Goal: Participate in discussion: Engage in conversation with other users on a specific topic

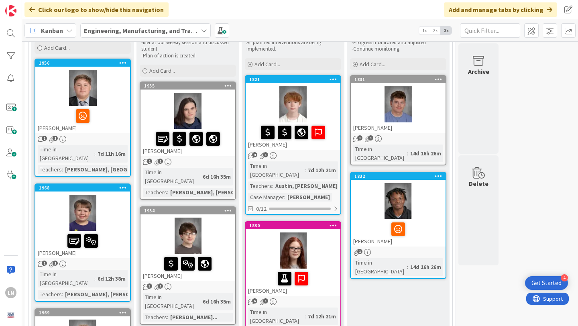
scroll to position [86, 0]
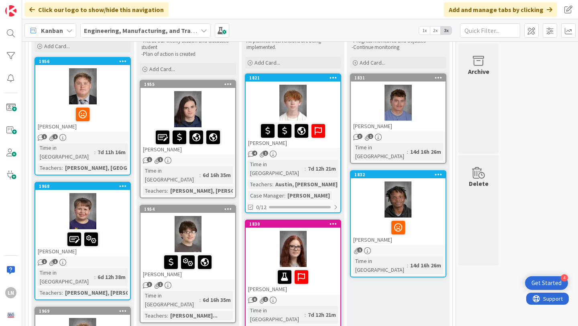
click at [117, 100] on div at bounding box center [82, 86] width 95 height 36
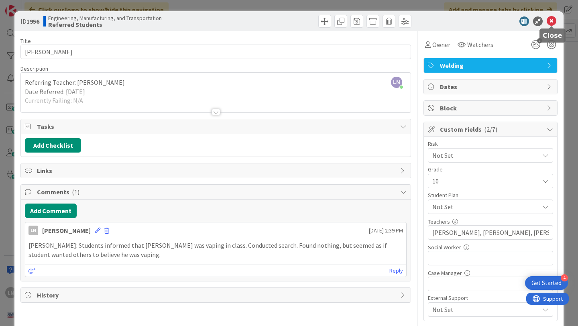
click at [548, 22] on icon at bounding box center [552, 21] width 10 height 10
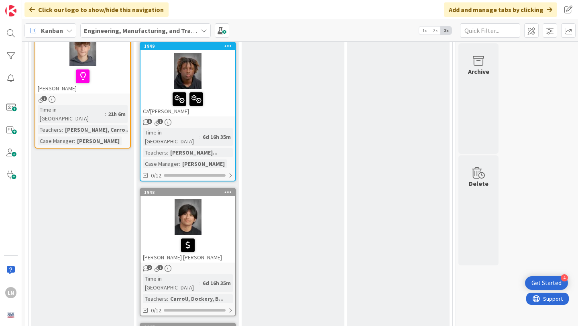
scroll to position [662, 0]
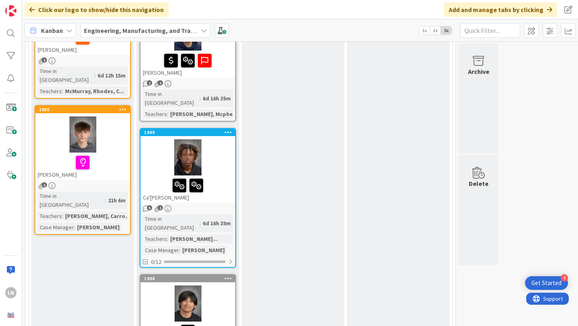
click at [104, 116] on div at bounding box center [82, 134] width 95 height 36
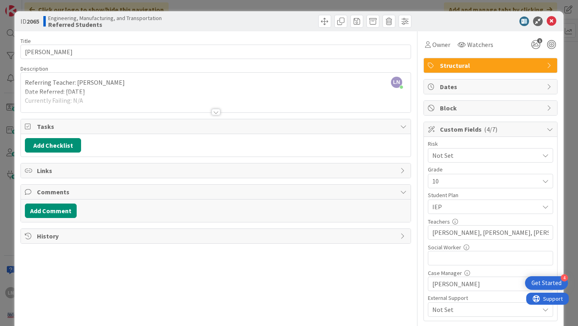
click at [218, 114] on div at bounding box center [216, 112] width 9 height 6
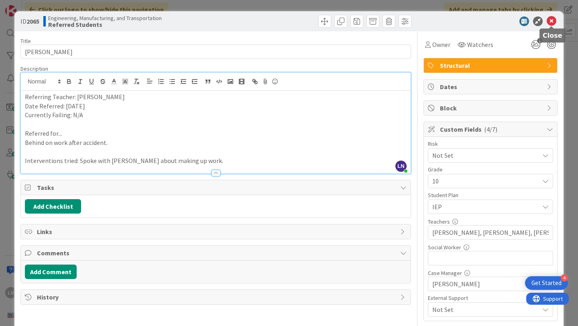
click at [553, 22] on icon at bounding box center [552, 21] width 10 height 10
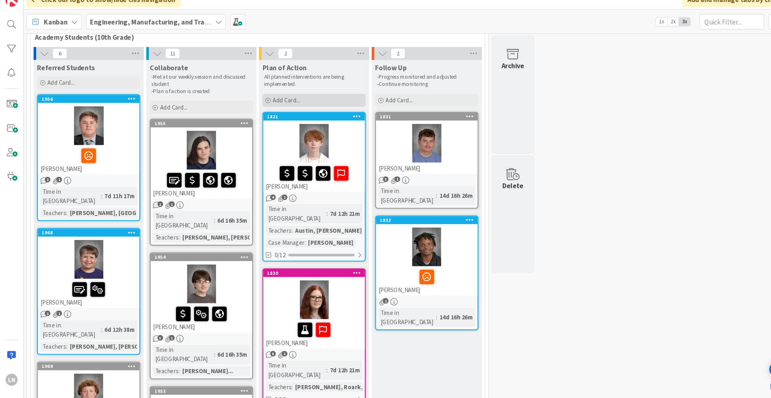
scroll to position [45, 0]
click at [396, 262] on icon at bounding box center [398, 268] width 14 height 13
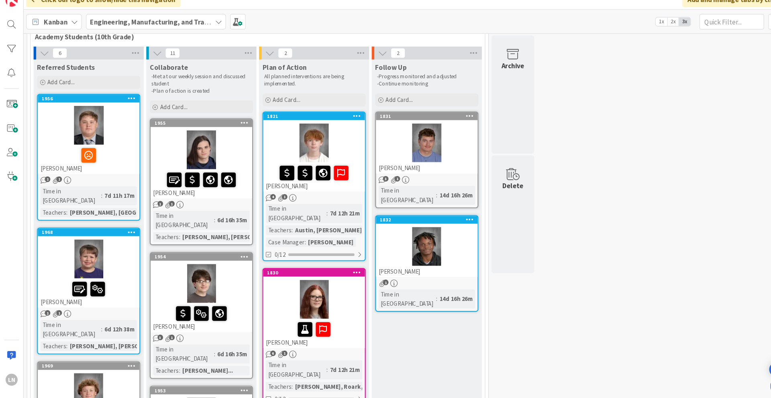
click at [414, 239] on div at bounding box center [398, 240] width 95 height 36
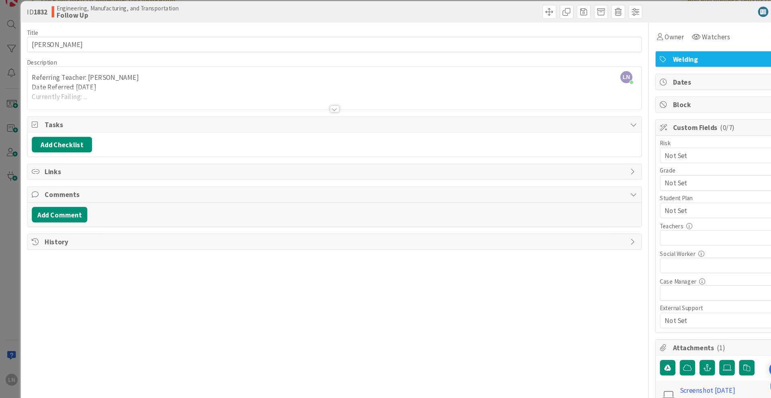
click at [314, 113] on div at bounding box center [312, 112] width 9 height 6
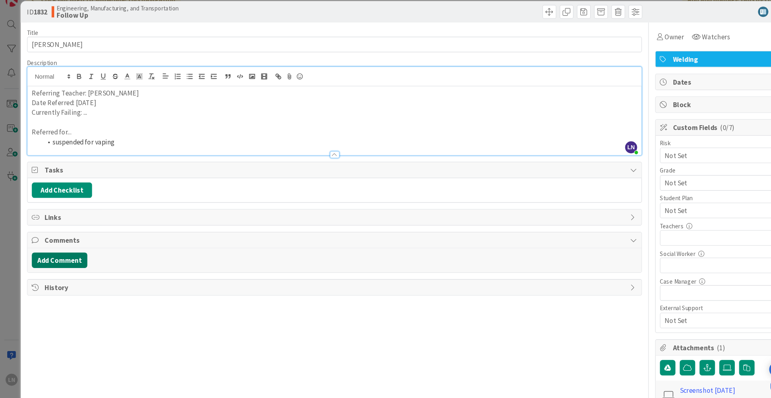
click at [49, 250] on button "Add Comment" at bounding box center [56, 253] width 52 height 14
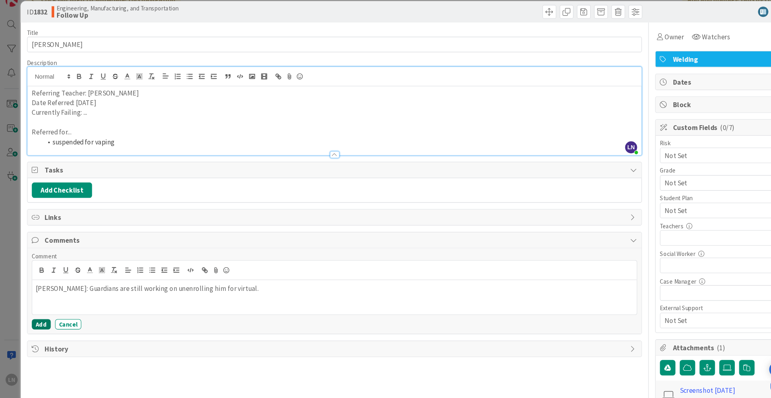
click at [40, 273] on button "Add" at bounding box center [39, 313] width 18 height 10
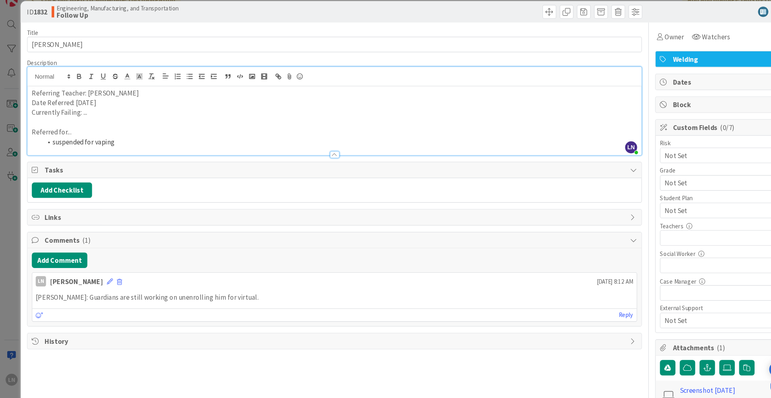
click at [8, 219] on div "ID 1832 Engineering, Manufacturing, and Transportation Follow Up Title 22 / 128…" at bounding box center [385, 199] width 771 height 398
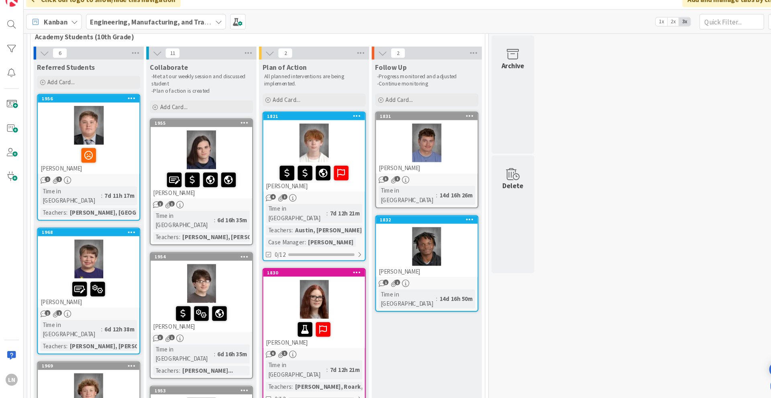
click at [101, 171] on div "[PERSON_NAME]" at bounding box center [82, 158] width 95 height 27
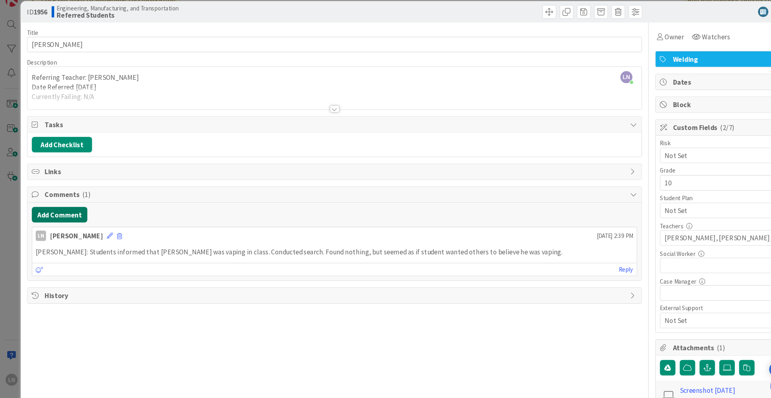
click at [62, 211] on button "Add Comment" at bounding box center [56, 211] width 52 height 14
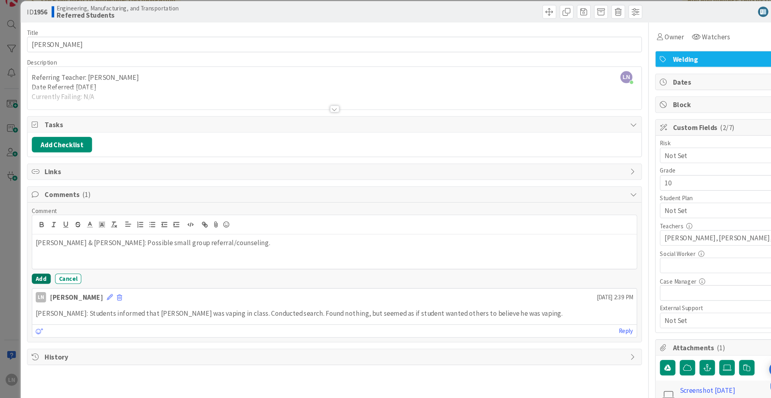
click at [37, 272] on button "Add" at bounding box center [39, 271] width 18 height 10
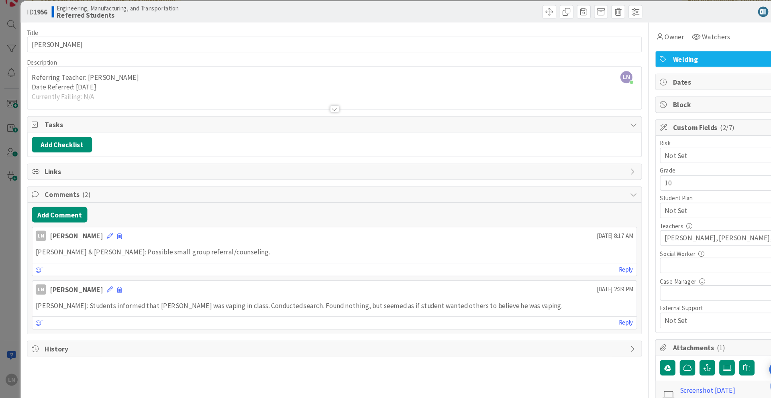
click at [13, 22] on div "ID 1956 Engineering, Manufacturing, and Transportation Referred Students Title …" at bounding box center [385, 199] width 771 height 398
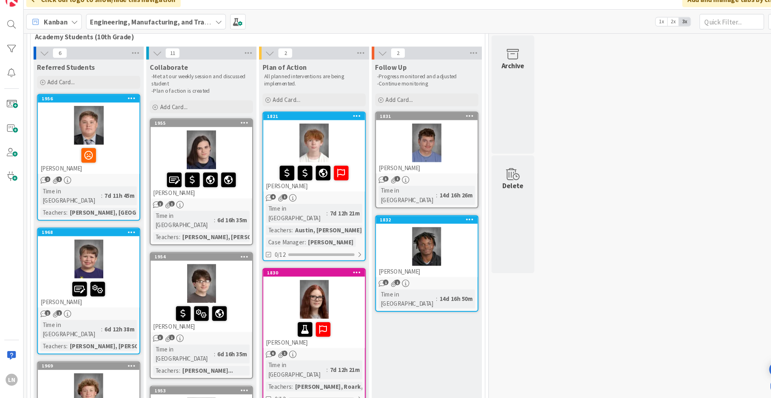
click at [130, 47] on span "Academy Students (10th Grade)" at bounding box center [238, 45] width 410 height 8
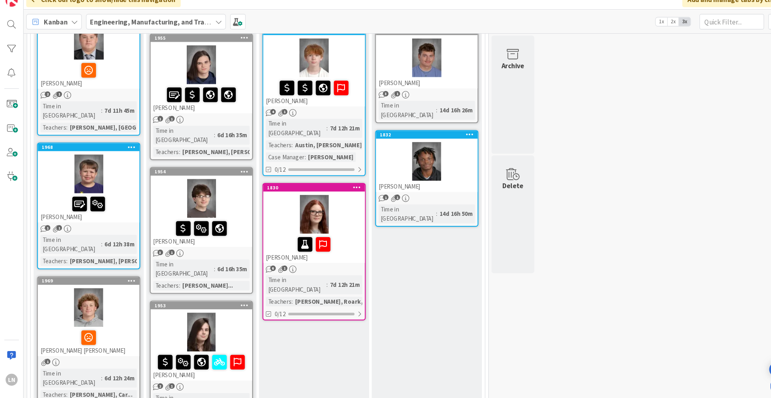
scroll to position [125, 0]
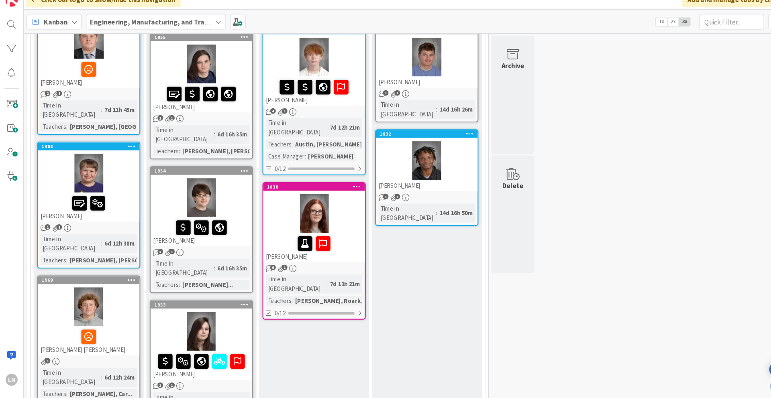
click at [118, 273] on div at bounding box center [82, 297] width 95 height 36
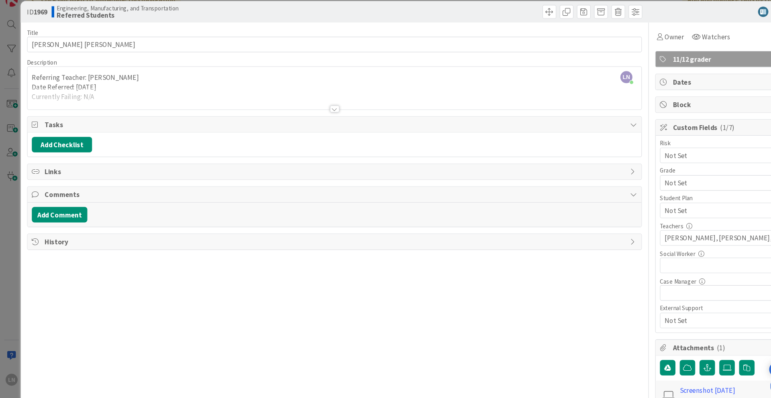
click at [311, 111] on div at bounding box center [312, 112] width 9 height 6
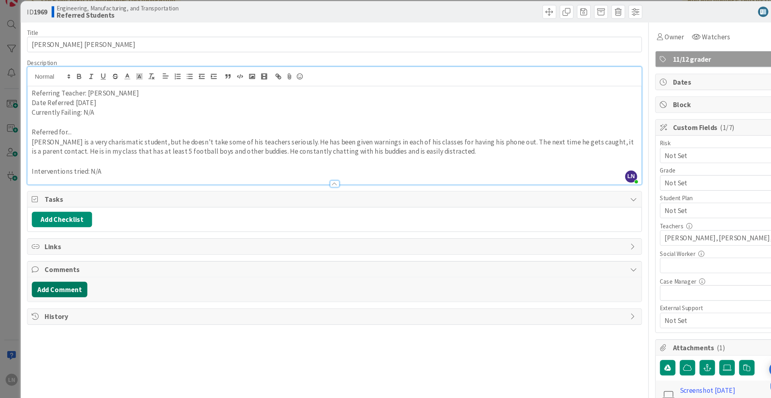
click at [67, 273] on button "Add Comment" at bounding box center [56, 280] width 52 height 14
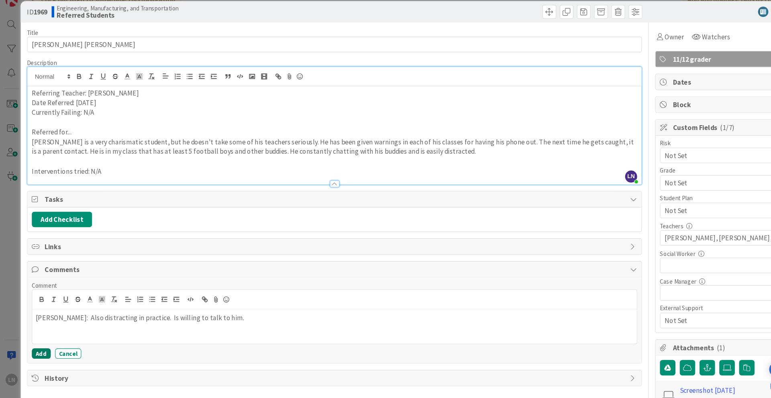
click at [32, 273] on button "Add" at bounding box center [39, 341] width 18 height 10
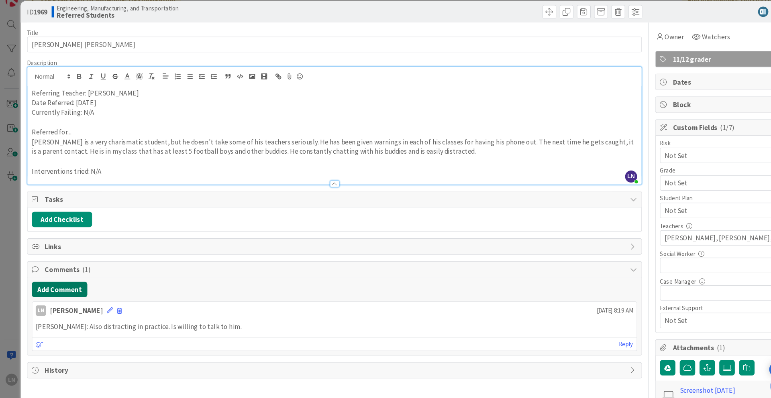
click at [71, 273] on button "Add Comment" at bounding box center [56, 280] width 52 height 14
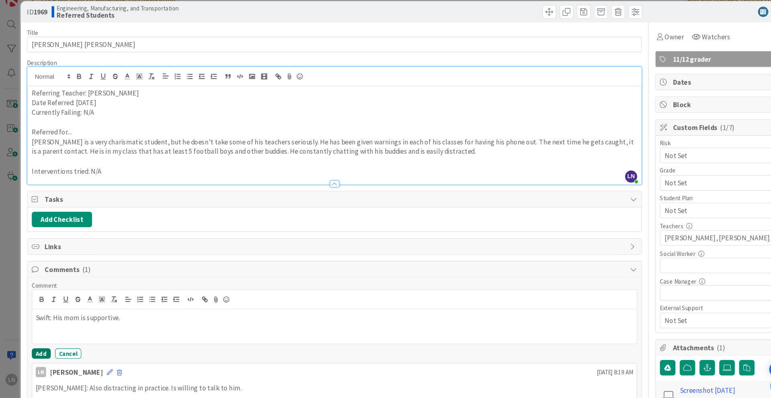
click at [34, 273] on button "Add" at bounding box center [39, 341] width 18 height 10
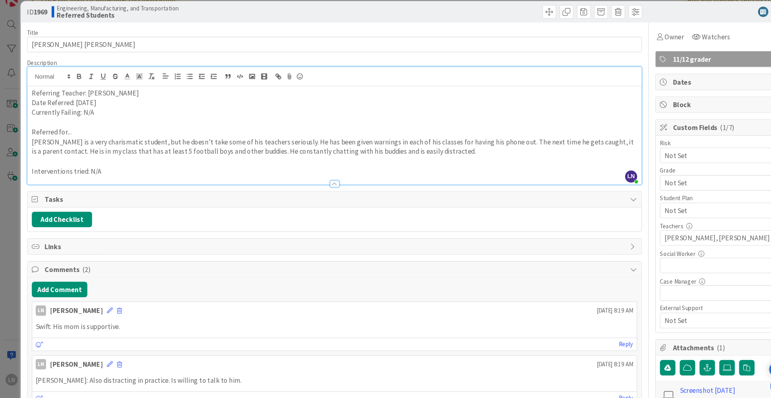
click at [13, 22] on div "ID 1969 Engineering, Manufacturing, and Transportation Referred Students Title …" at bounding box center [385, 199] width 771 height 398
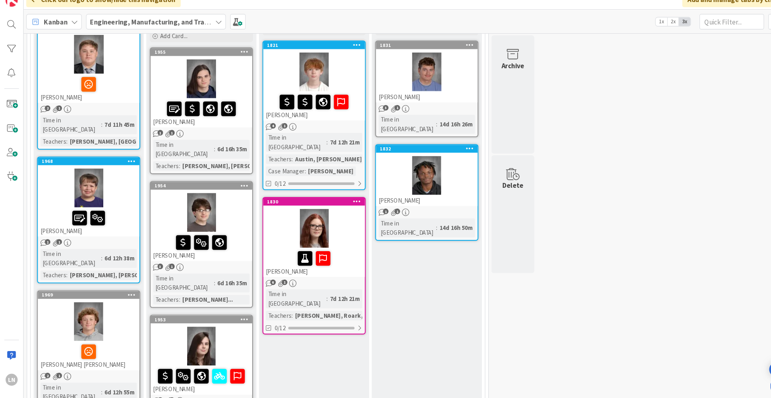
scroll to position [109, 0]
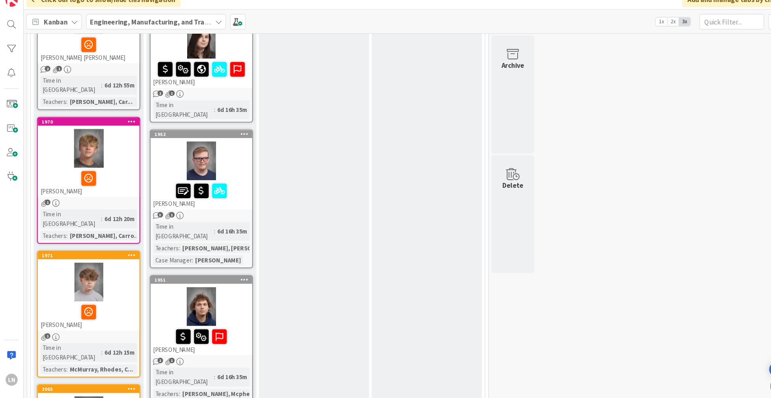
scroll to position [398, 0]
click at [111, 167] on div "[PERSON_NAME]" at bounding box center [82, 180] width 95 height 27
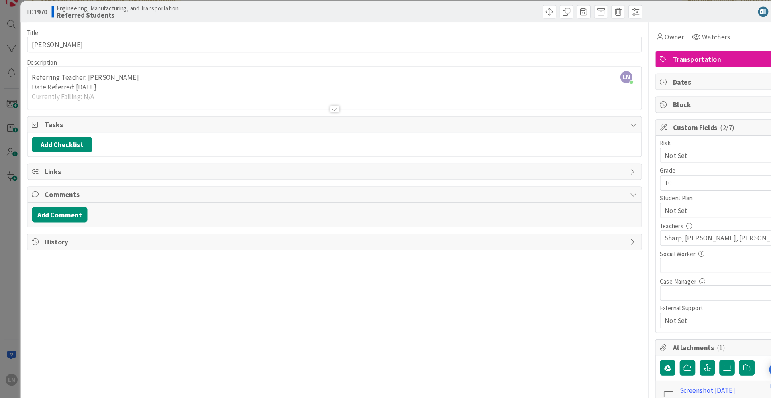
click at [308, 112] on div at bounding box center [312, 112] width 9 height 6
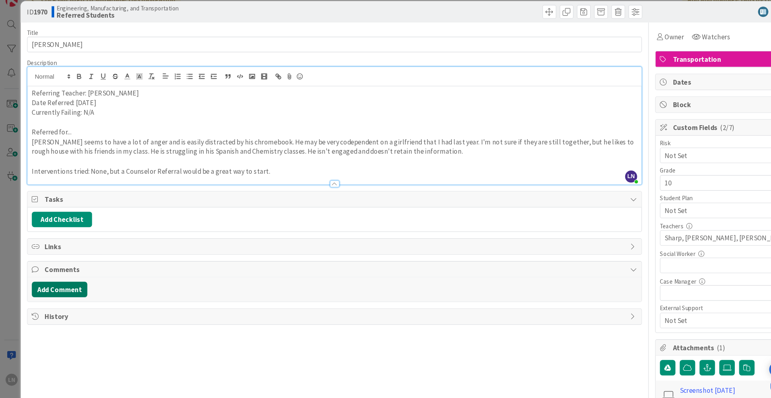
click at [69, 273] on button "Add Comment" at bounding box center [56, 280] width 52 height 14
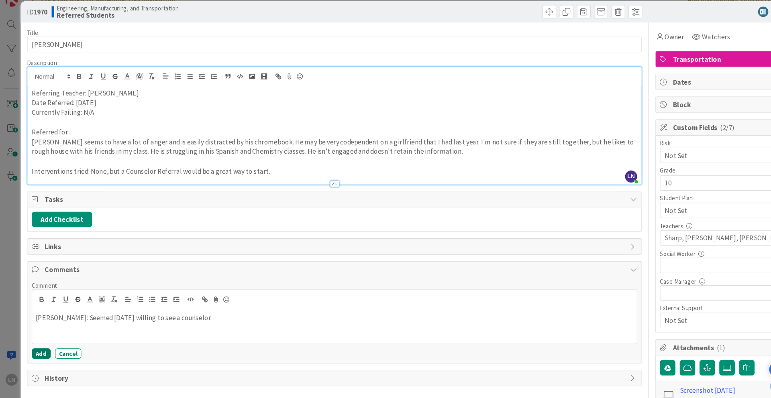
click at [41, 273] on button "Add" at bounding box center [39, 341] width 18 height 10
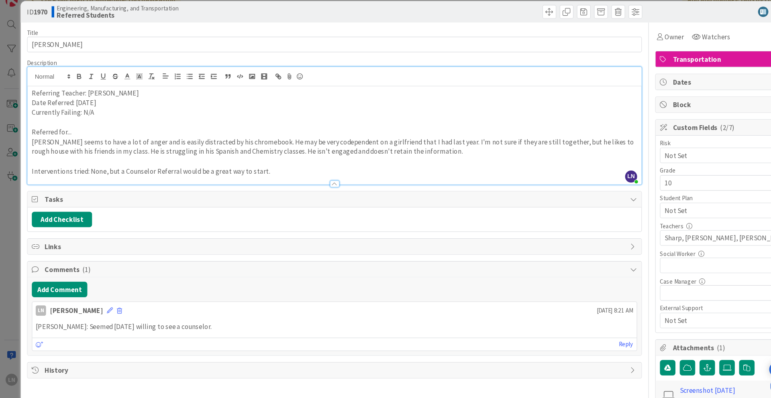
click at [12, 21] on div "ID 1970 Engineering, Manufacturing, and Transportation Referred Students Title …" at bounding box center [385, 199] width 771 height 398
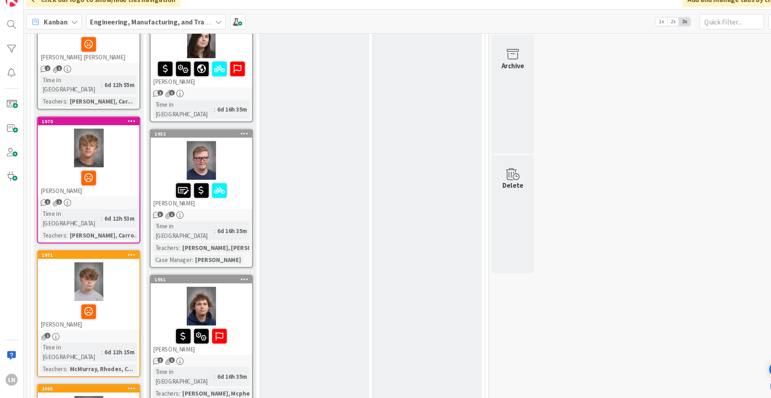
click at [106, 273] on div at bounding box center [83, 301] width 90 height 17
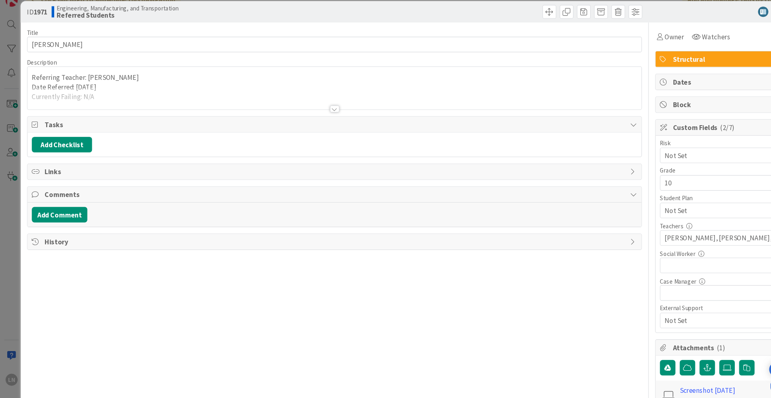
click at [310, 114] on div at bounding box center [312, 112] width 9 height 6
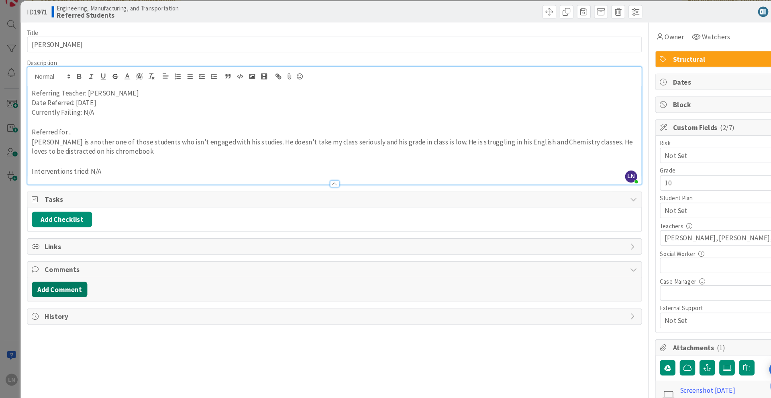
click at [71, 273] on button "Add Comment" at bounding box center [56, 280] width 52 height 14
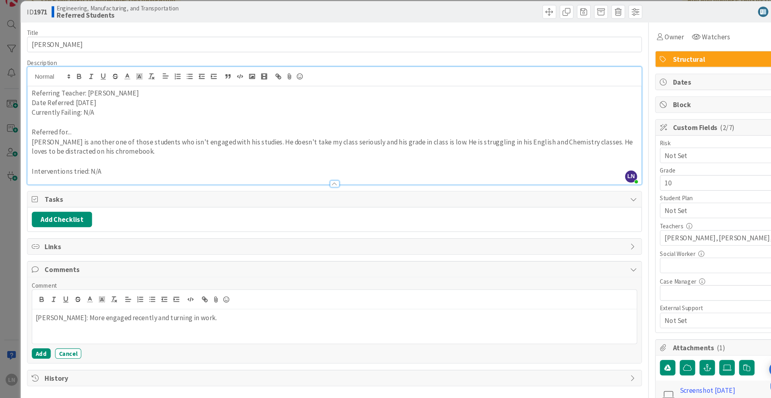
click at [51, 273] on p "[PERSON_NAME]: More engaged recently and turning in work." at bounding box center [312, 306] width 558 height 9
click at [41, 273] on button "Add" at bounding box center [39, 341] width 18 height 10
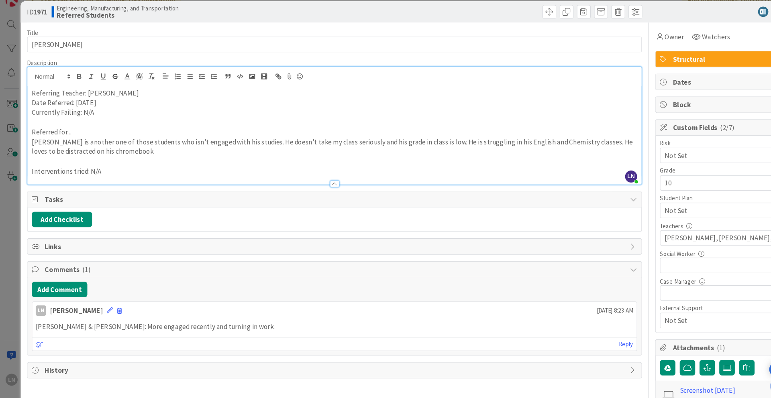
click at [15, 25] on div "ID 1971 Engineering, Manufacturing, and Transportation Referred Students Title …" at bounding box center [385, 199] width 771 height 398
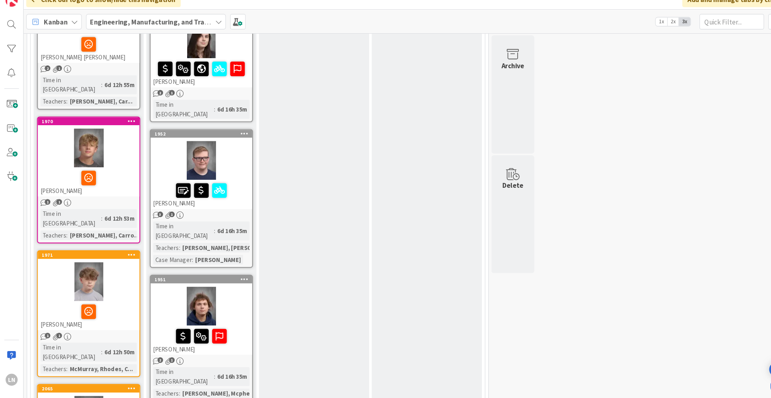
click at [33, 203] on div "Referred Students Add Card... 1956 [PERSON_NAME] 2 1 Time in [GEOGRAPHIC_DATA] …" at bounding box center [82, 405] width 103 height 1384
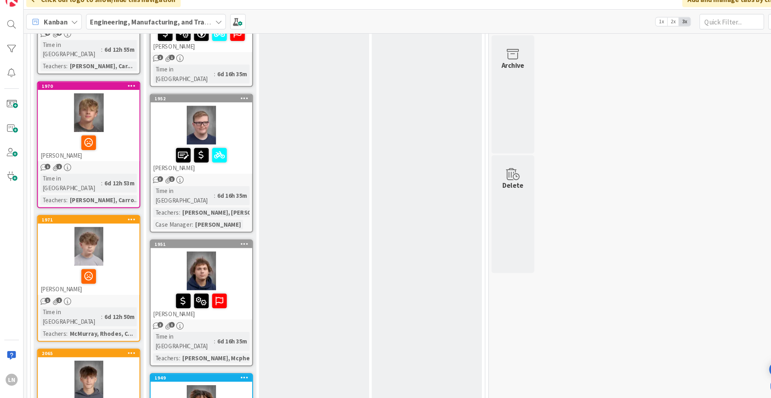
scroll to position [446, 0]
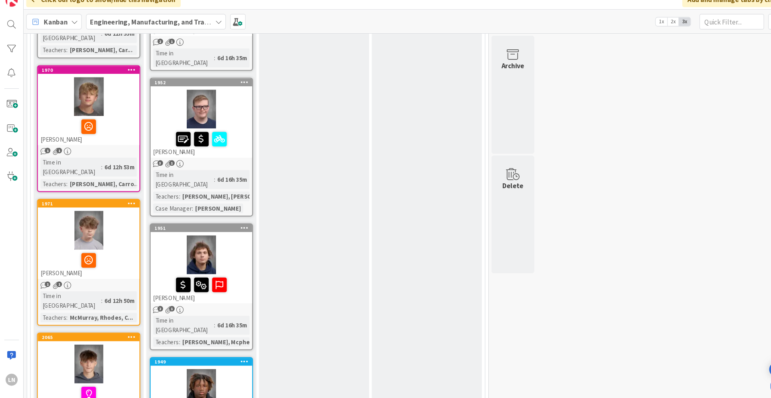
click at [31, 177] on div "Referred Students Add Card... 1956 [PERSON_NAME] 2 1 Time in [GEOGRAPHIC_DATA] …" at bounding box center [82, 356] width 103 height 1384
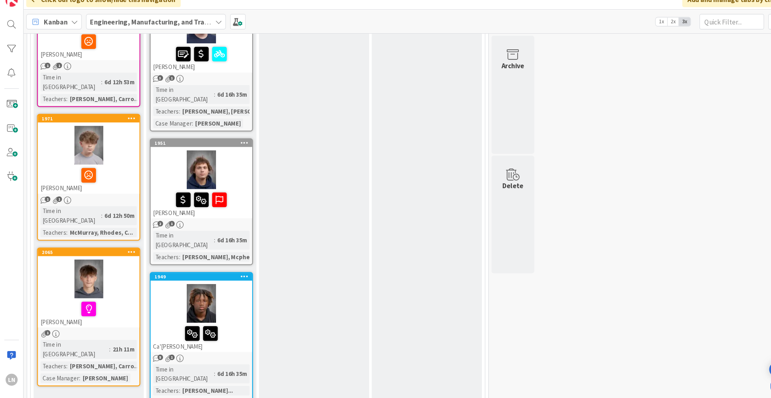
scroll to position [527, 0]
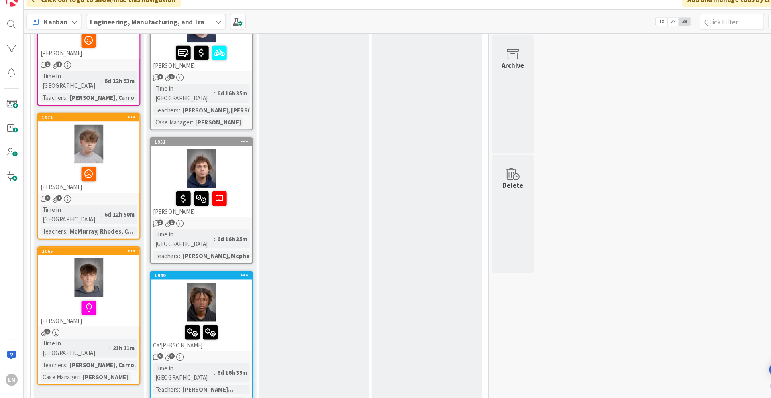
click at [133, 137] on div "Referred Students Add Card... 1956 [PERSON_NAME] 2 1 Time in [GEOGRAPHIC_DATA] …" at bounding box center [82, 276] width 103 height 1384
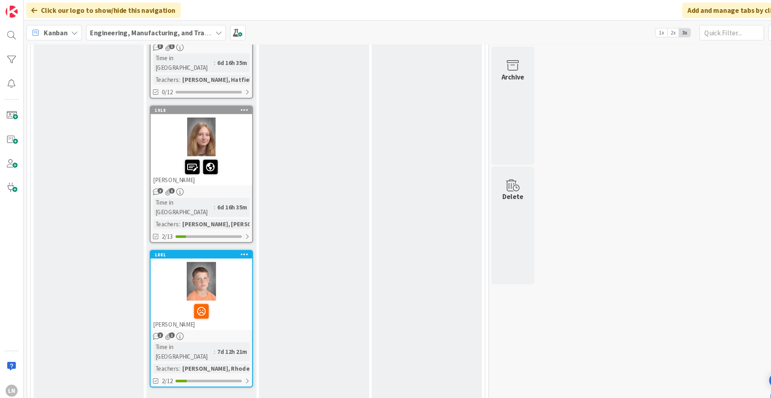
scroll to position [1108, 0]
click at [216, 244] on div at bounding box center [188, 262] width 95 height 36
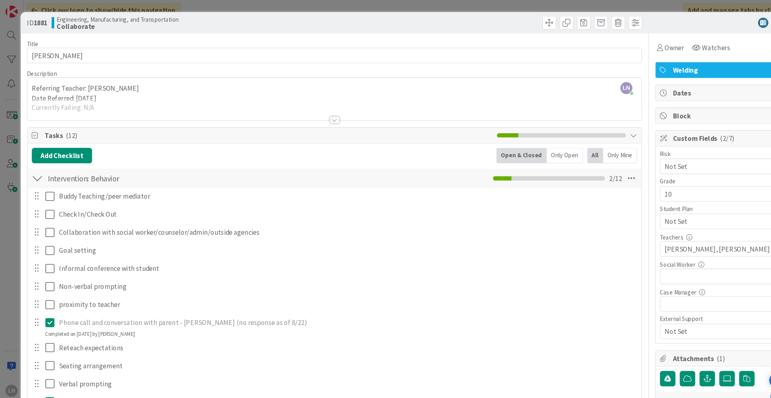
click at [308, 112] on div at bounding box center [312, 112] width 9 height 6
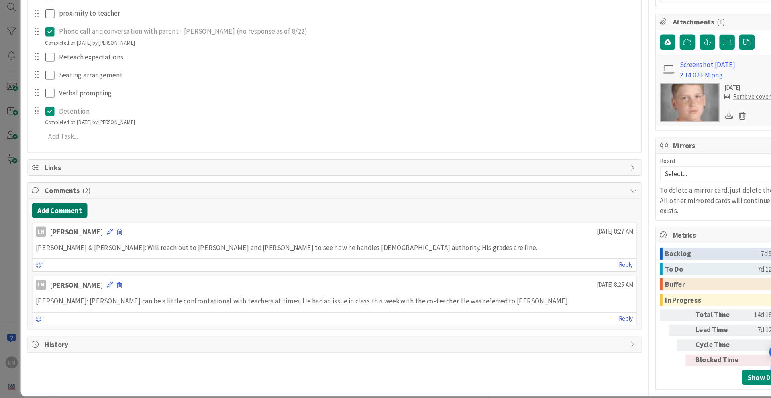
click at [66, 222] on button "Add Comment" at bounding box center [56, 223] width 52 height 14
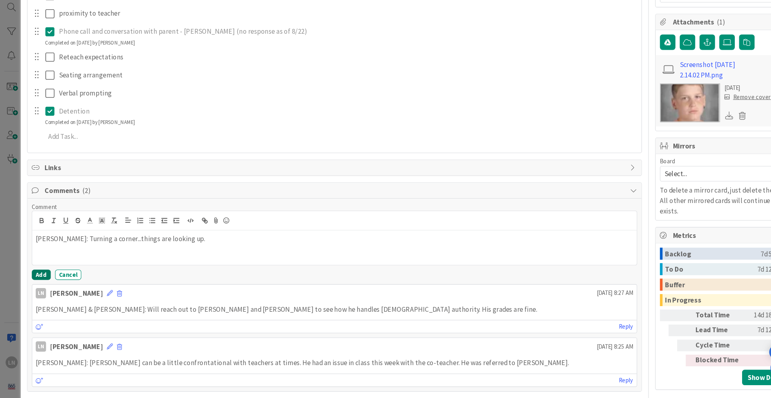
click at [36, 273] on button "Add" at bounding box center [39, 283] width 18 height 10
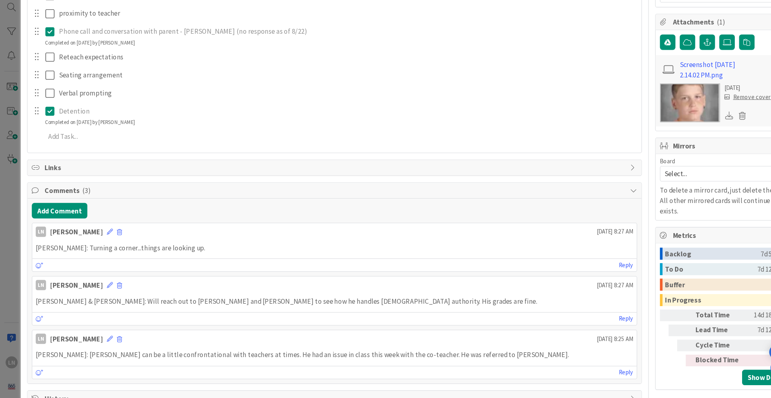
click at [6, 44] on div "ID 1881 Engineering, Manufacturing, and Transportation Collaborate Title 17 / 1…" at bounding box center [385, 199] width 771 height 398
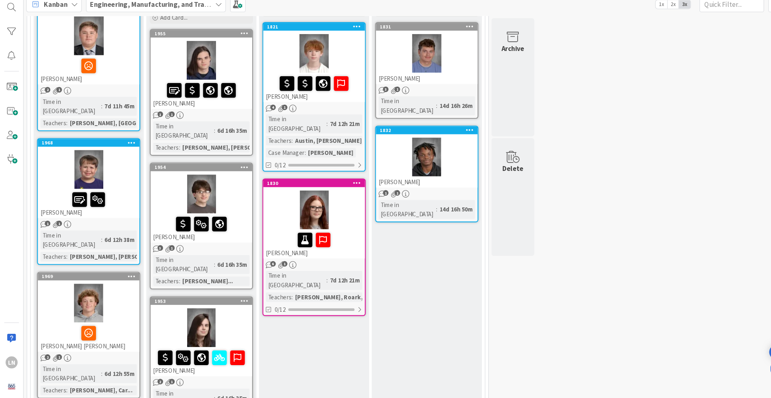
scroll to position [112, 0]
